Goal: Book appointment/travel/reservation

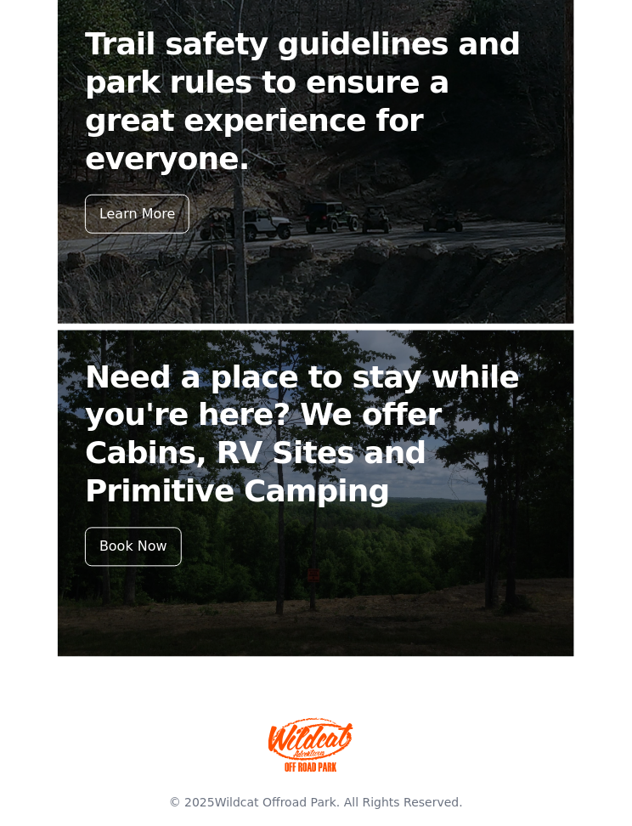
scroll to position [674, 0]
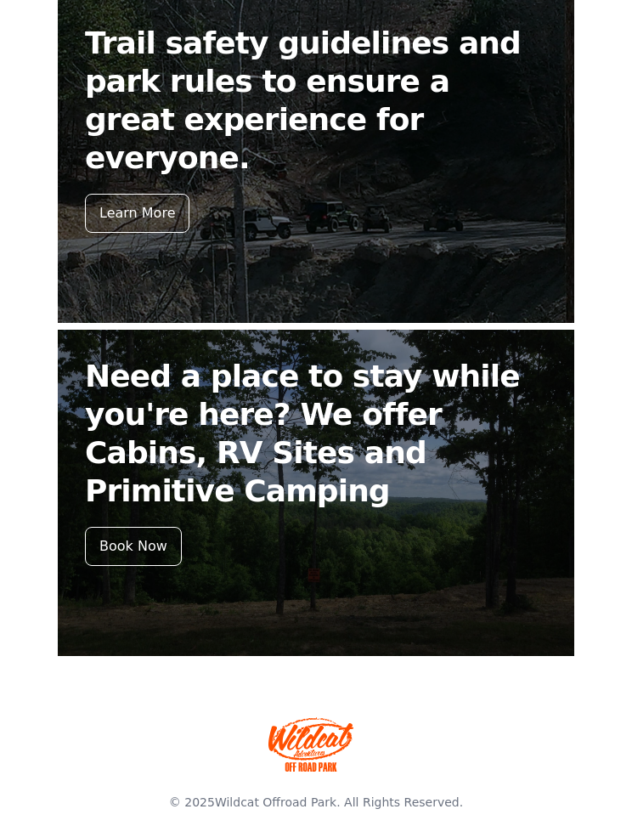
click at [136, 527] on div "Book Now" at bounding box center [133, 546] width 97 height 39
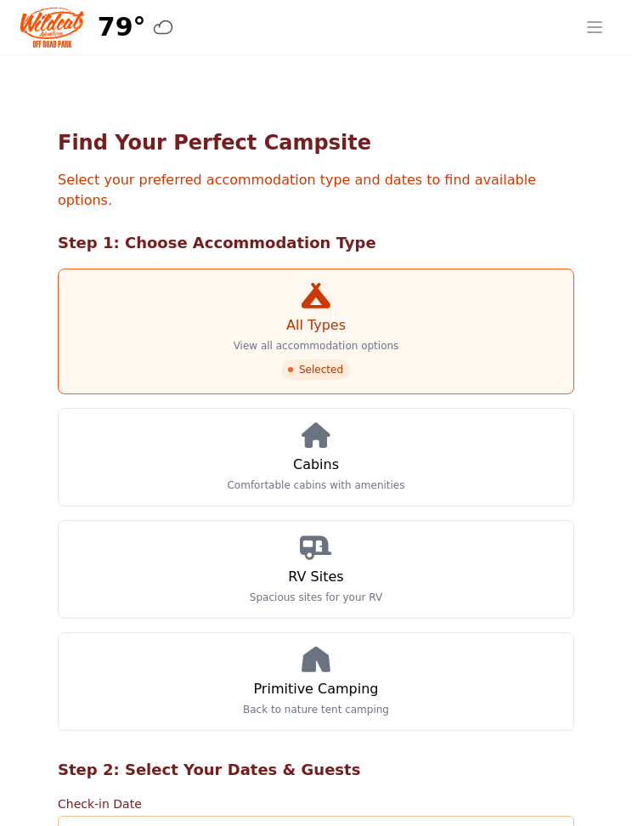
click at [428, 435] on link "Cabins Comfortable cabins with amenities" at bounding box center [316, 457] width 517 height 99
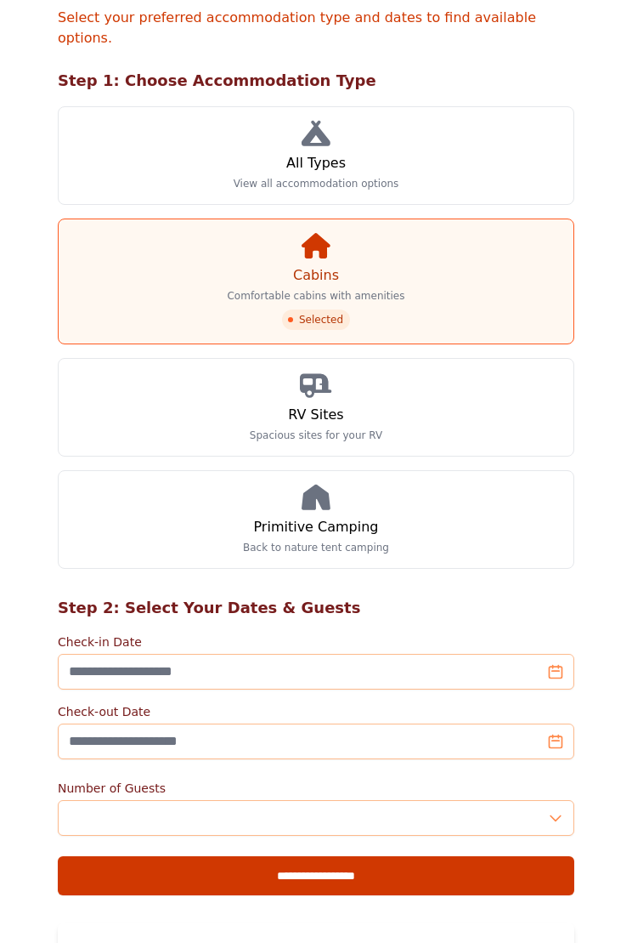
scroll to position [161, 0]
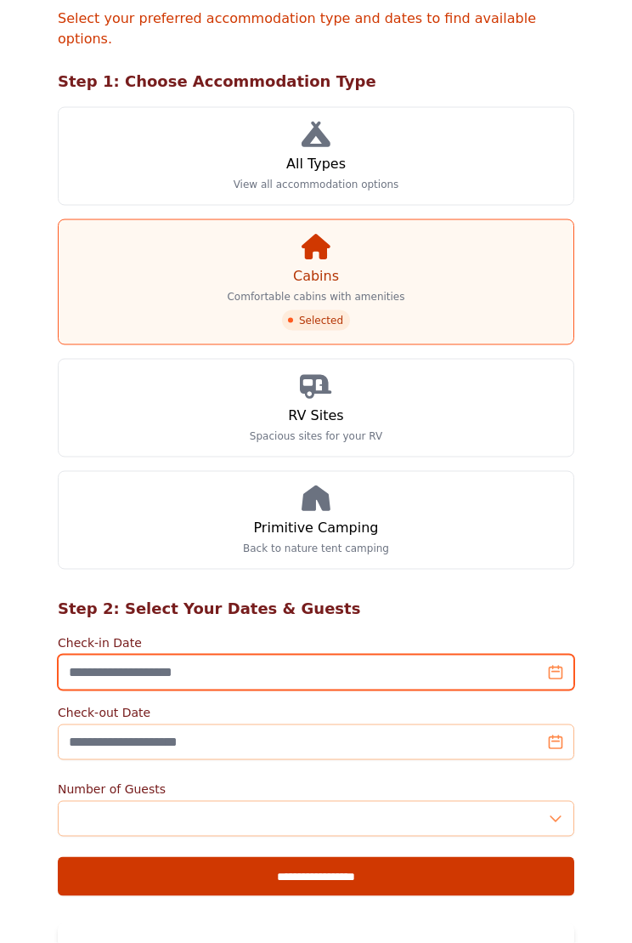
click at [488, 654] on input "Check-in Date" at bounding box center [316, 672] width 517 height 36
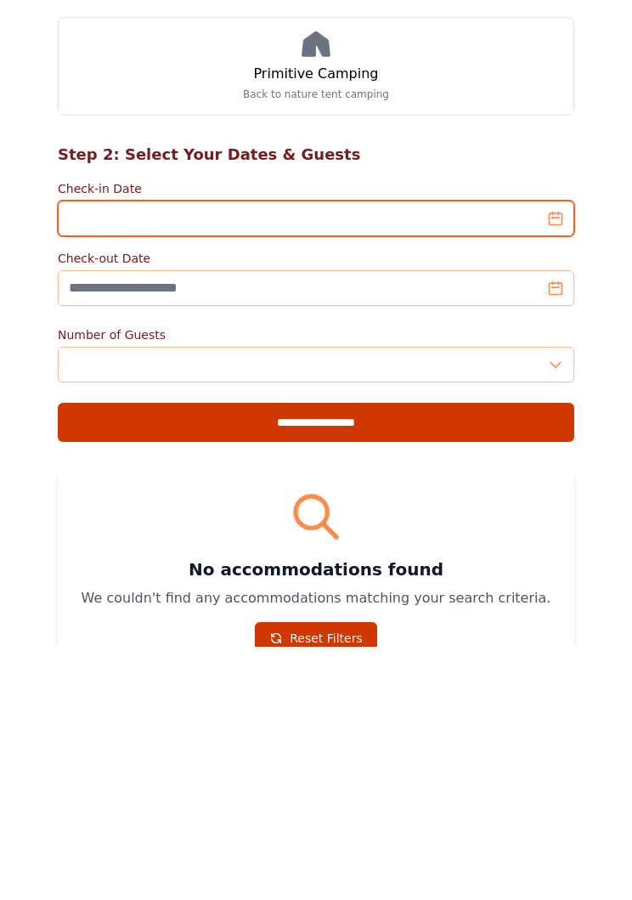
scroll to position [377, 0]
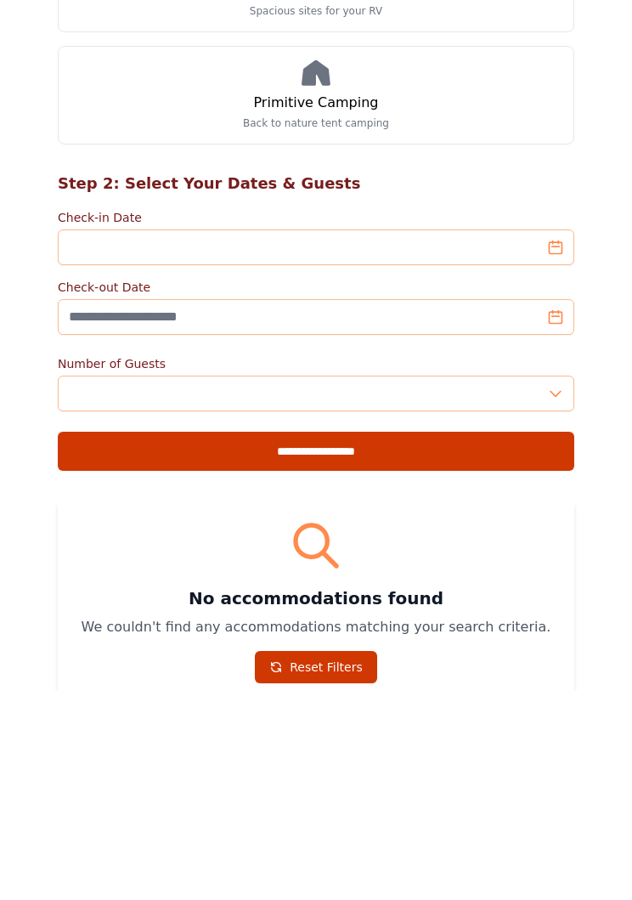
click at [570, 418] on label "Check-in Date" at bounding box center [316, 426] width 517 height 17
click at [570, 439] on input "Check-in Date" at bounding box center [316, 457] width 517 height 36
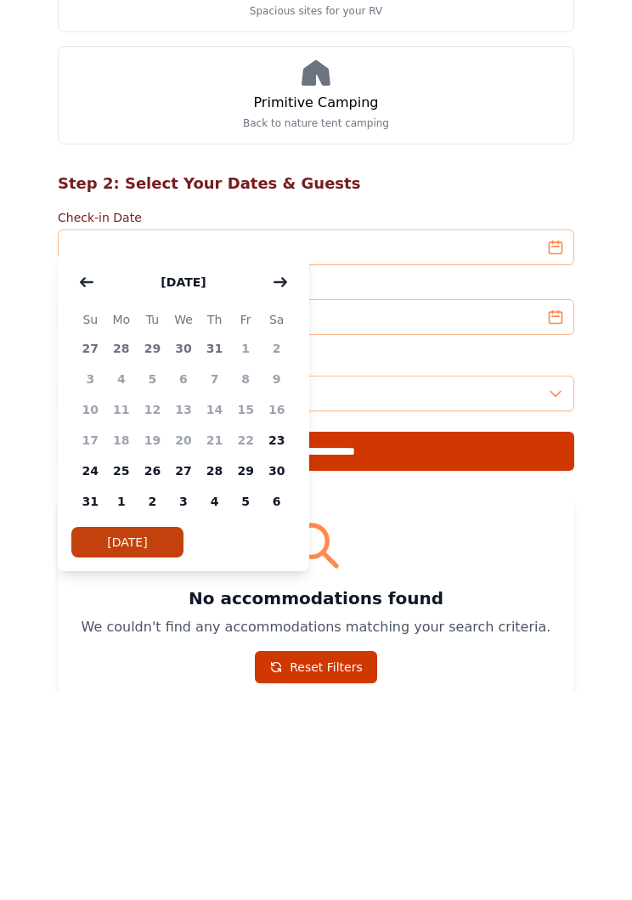
click at [121, 665] on span "25" at bounding box center [121, 680] width 31 height 31
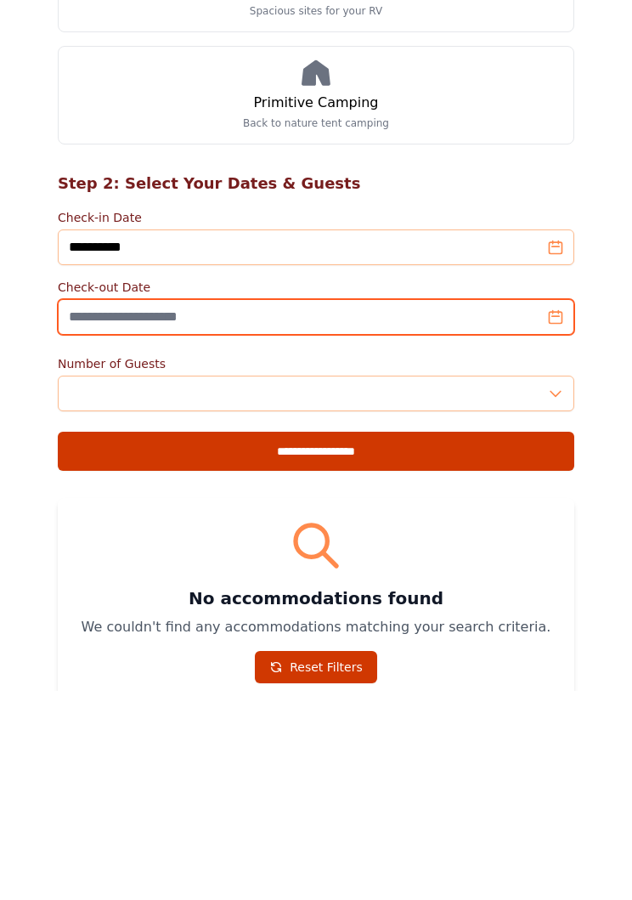
click at [562, 508] on input "Check-out Date" at bounding box center [316, 526] width 517 height 36
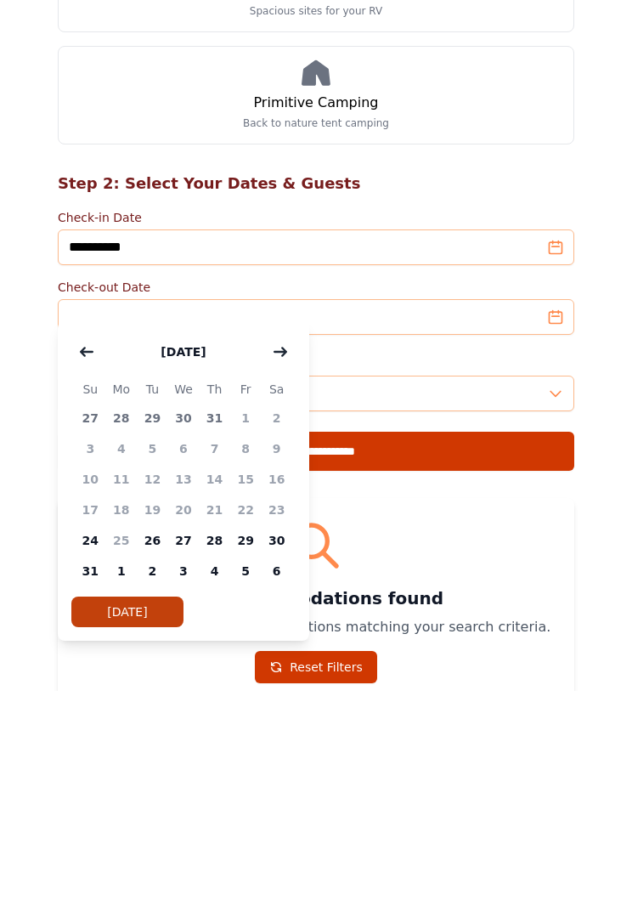
click at [99, 734] on span "24" at bounding box center [90, 749] width 31 height 31
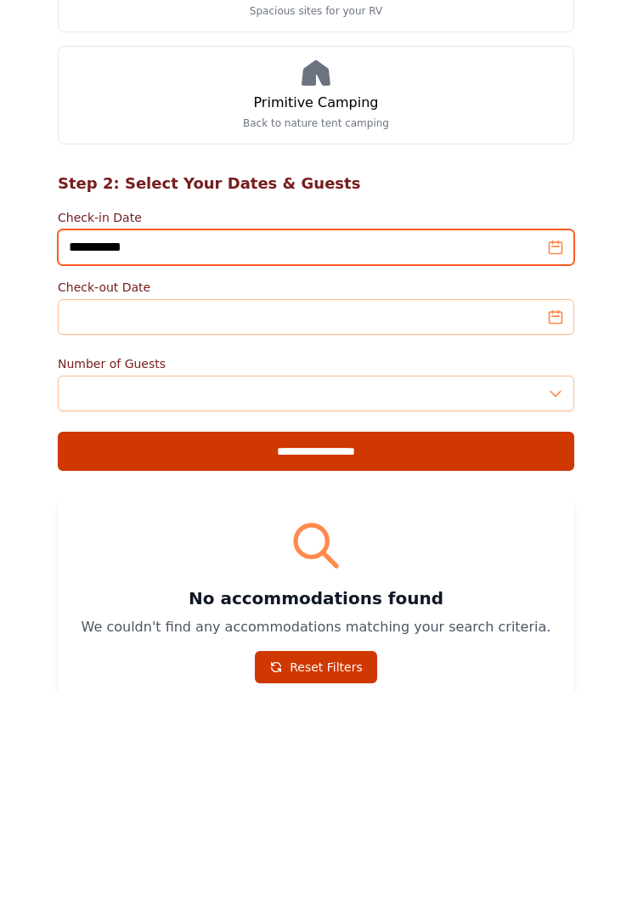
click at [558, 439] on input "**********" at bounding box center [316, 457] width 517 height 36
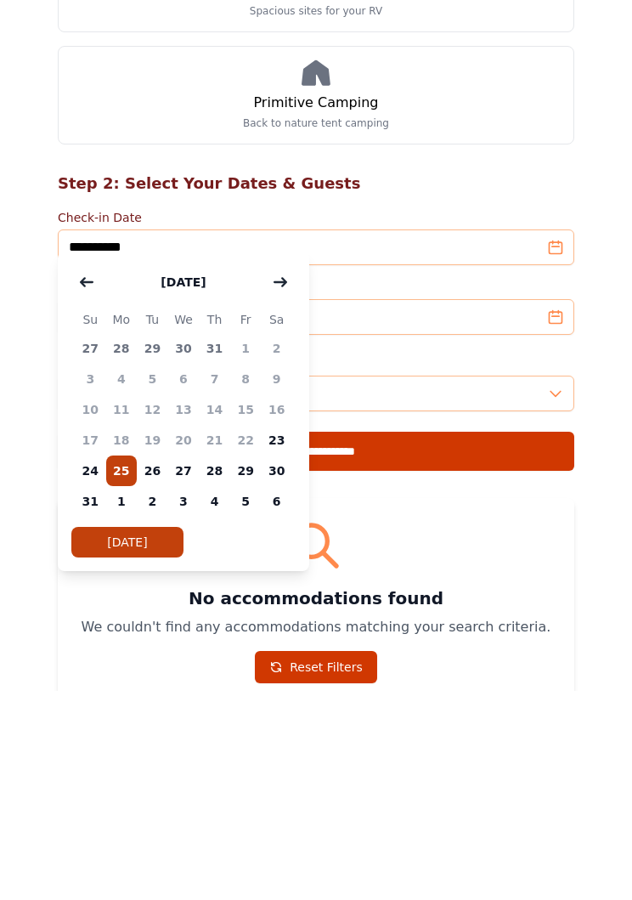
click at [98, 665] on span "24" at bounding box center [90, 680] width 31 height 31
type input "**********"
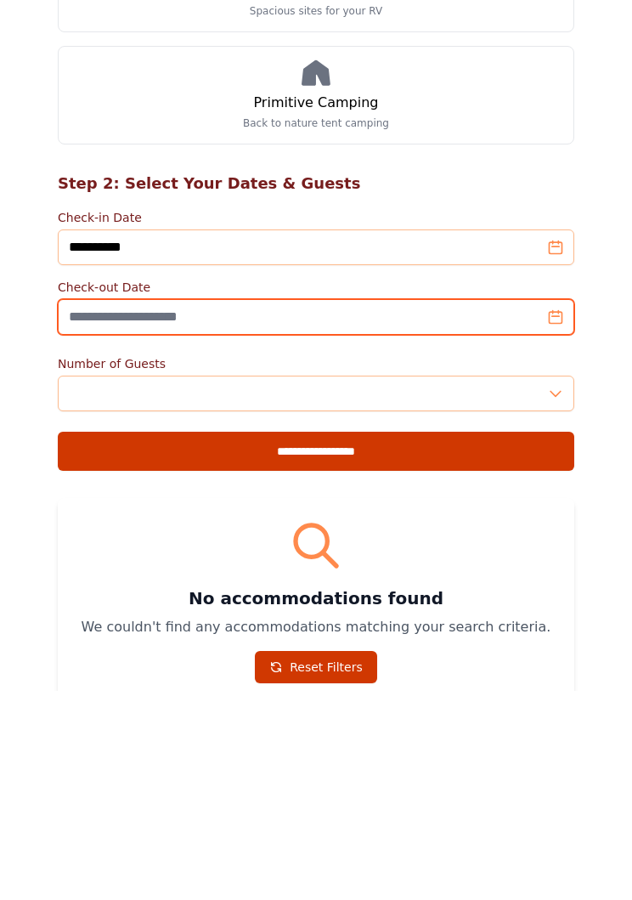
click at [558, 508] on input "Check-out Date" at bounding box center [316, 526] width 517 height 36
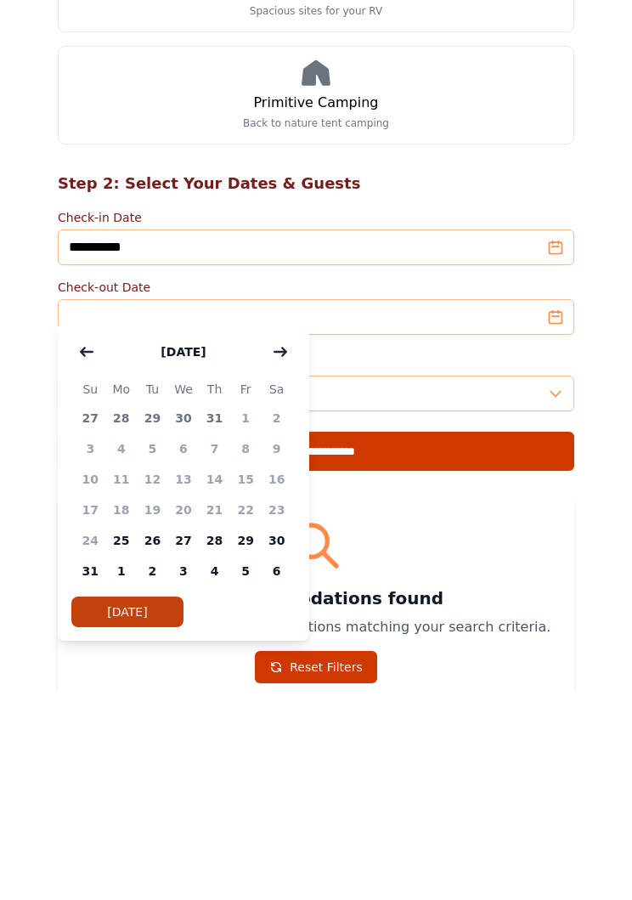
click at [126, 734] on span "25" at bounding box center [121, 749] width 31 height 31
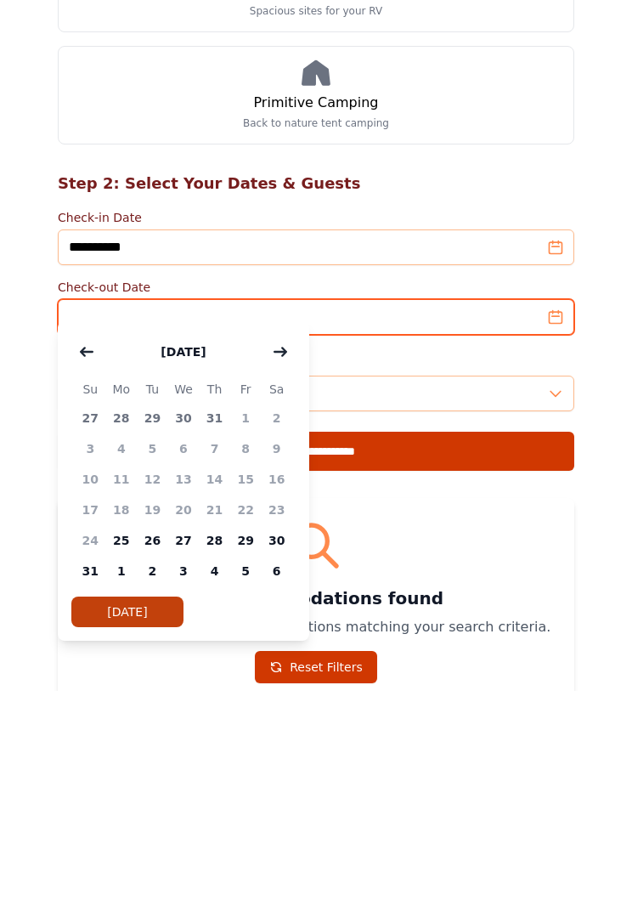
type input "**********"
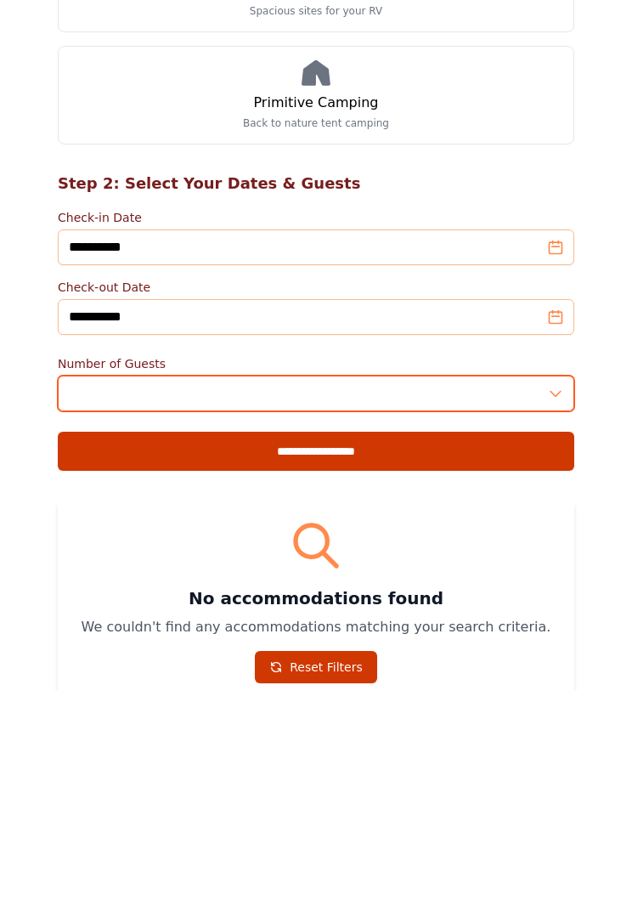
click at [564, 585] on input "*" at bounding box center [316, 603] width 517 height 36
click at [561, 585] on input "*" at bounding box center [316, 603] width 517 height 36
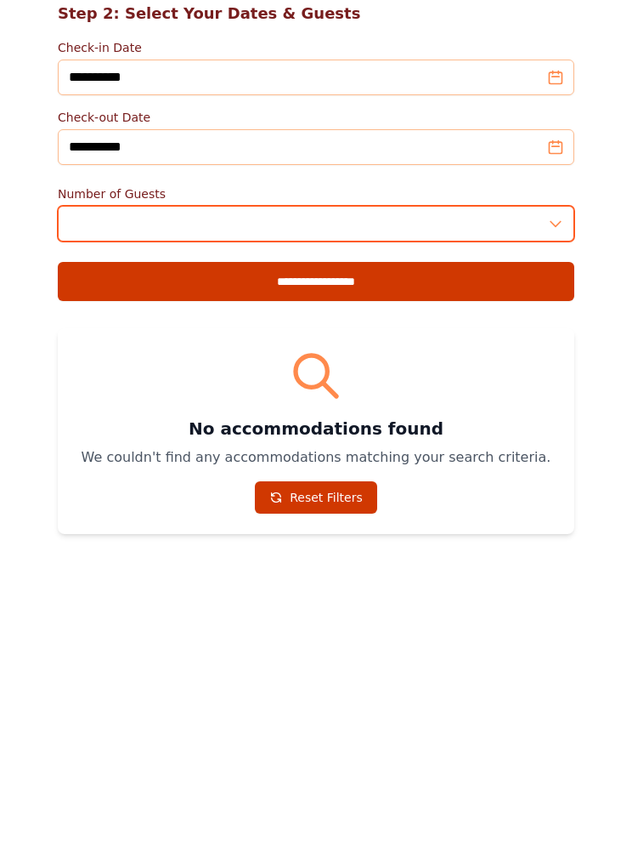
type input "*"
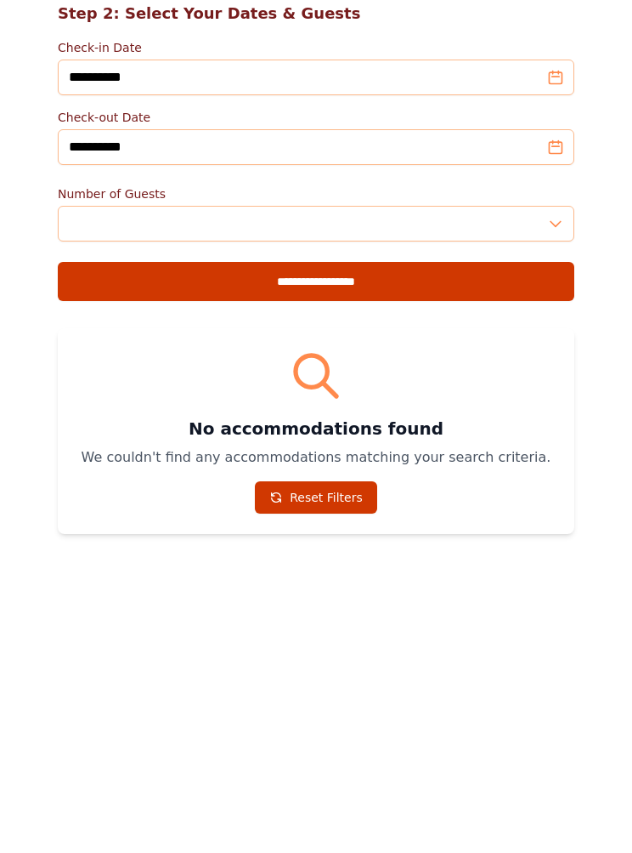
click at [538, 508] on input "**********" at bounding box center [316, 527] width 517 height 39
type input "**********"
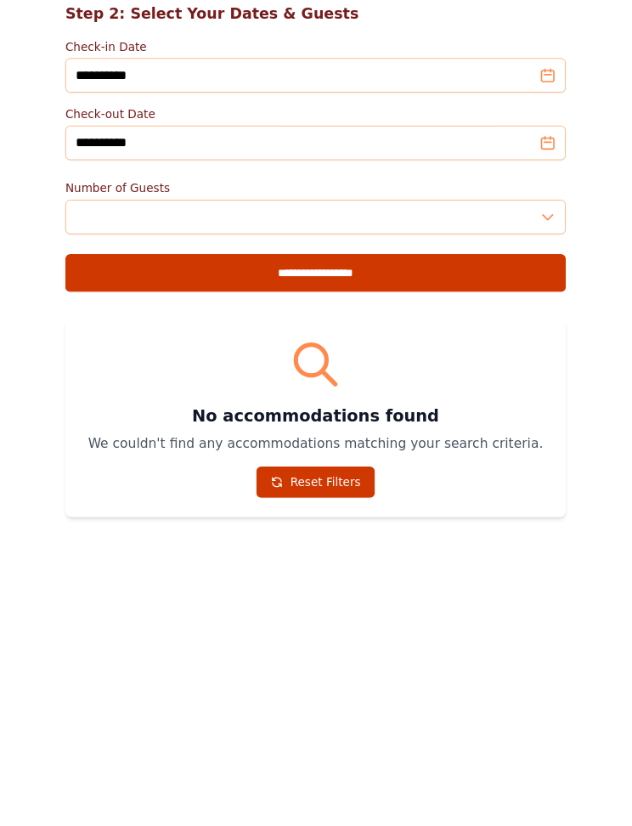
scroll to position [662, 0]
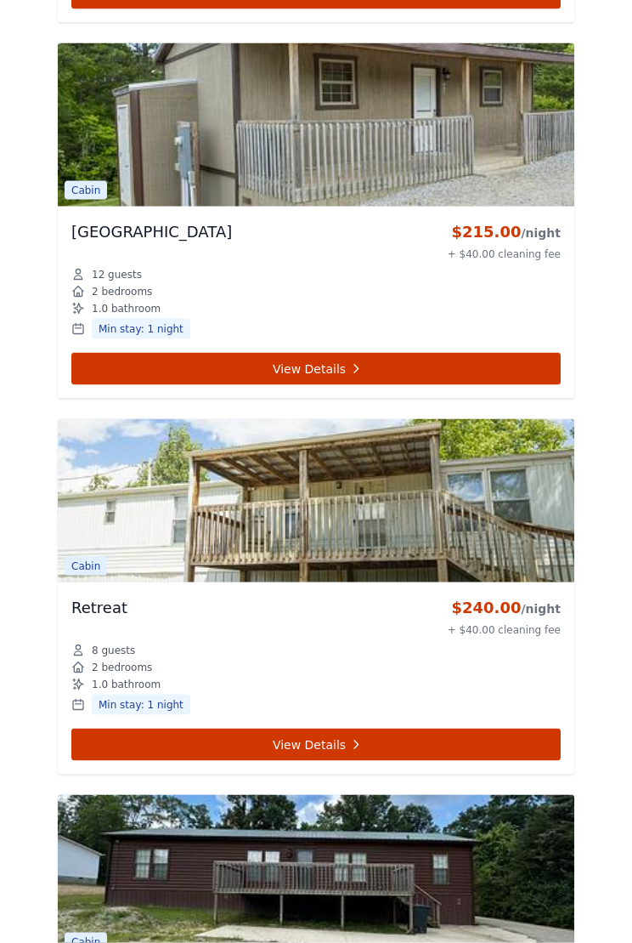
scroll to position [1572, 0]
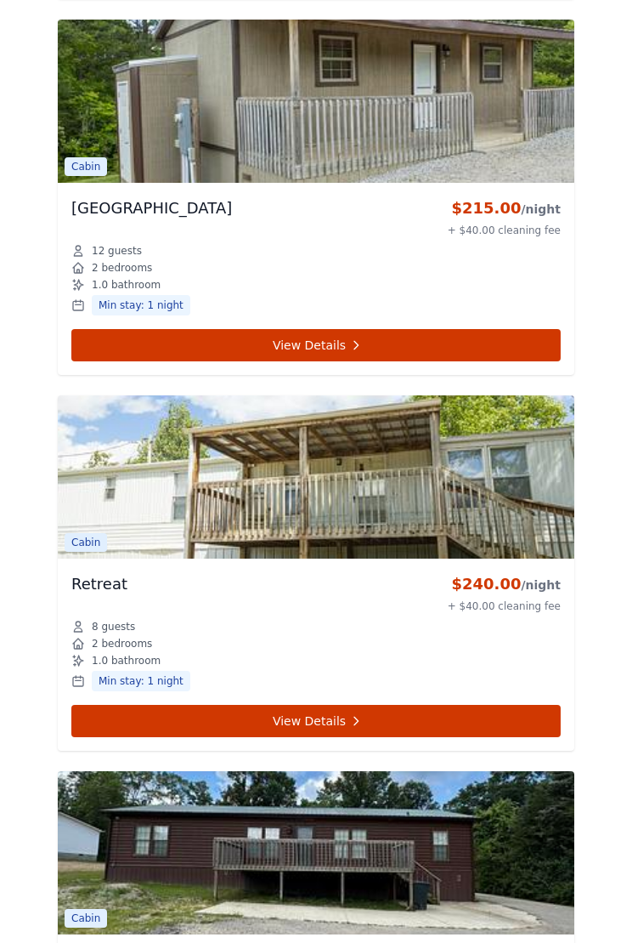
click at [384, 705] on link "View Details" at bounding box center [316, 721] width 490 height 32
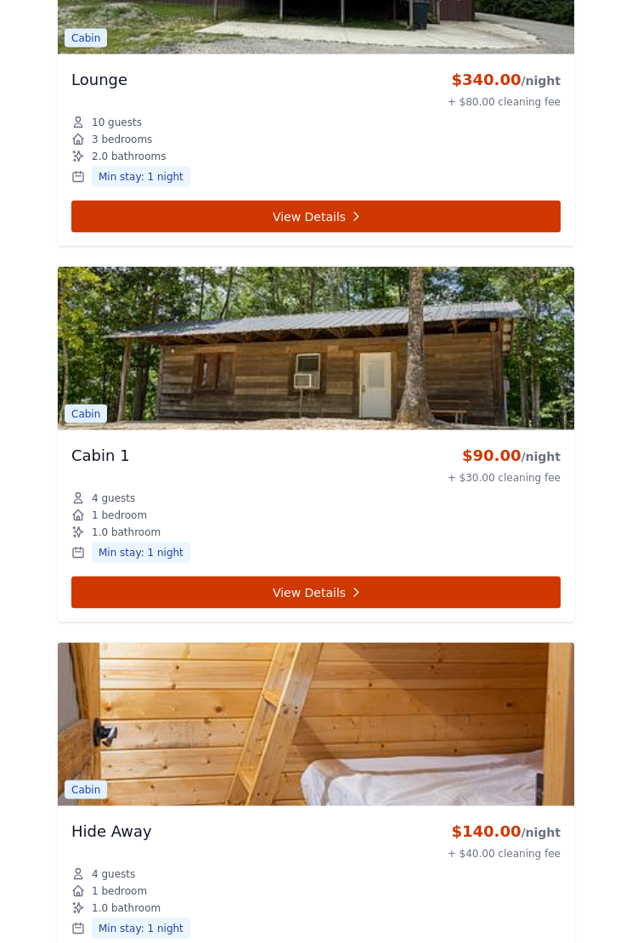
scroll to position [2457, 0]
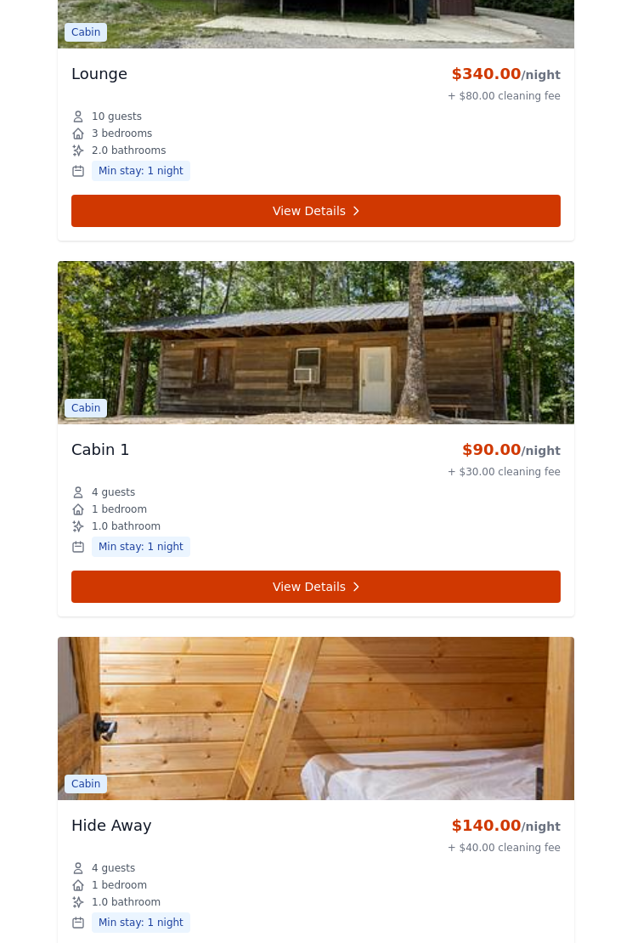
click at [514, 325] on img at bounding box center [316, 342] width 517 height 163
click at [483, 570] on link "View Details" at bounding box center [316, 586] width 490 height 32
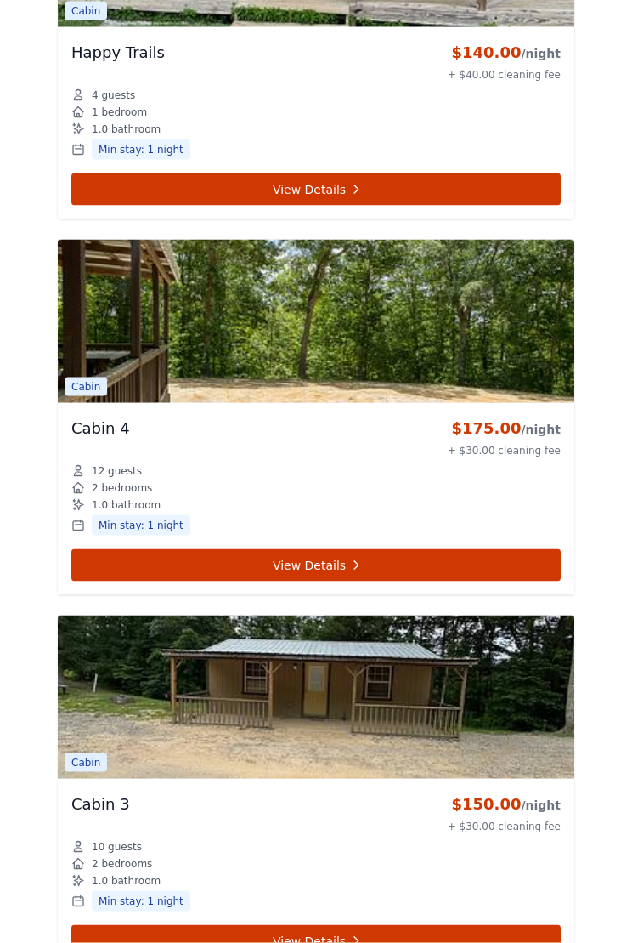
scroll to position [3607, 0]
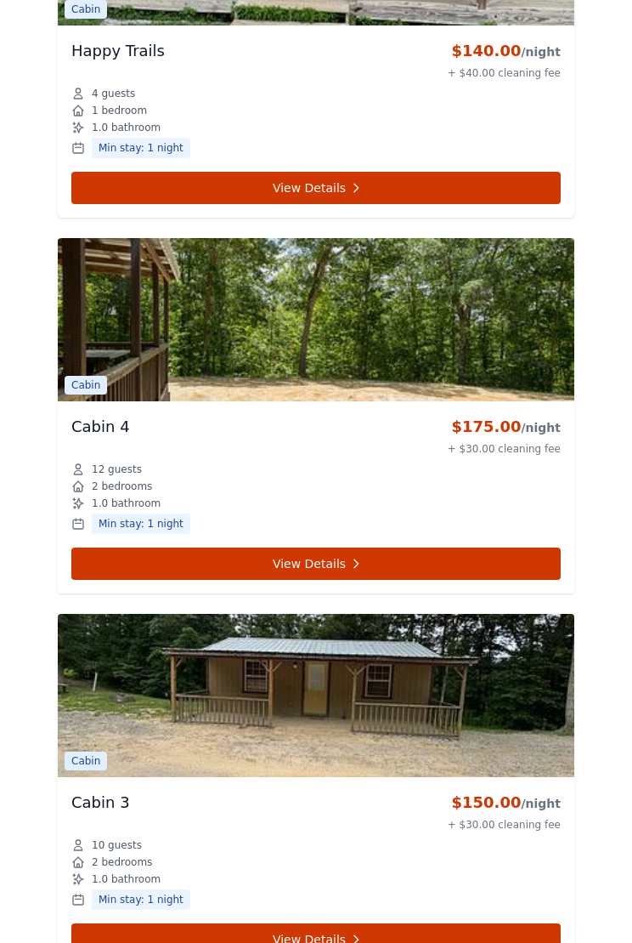
click at [505, 547] on link "View Details" at bounding box center [316, 563] width 490 height 32
